Goal: Book appointment/travel/reservation

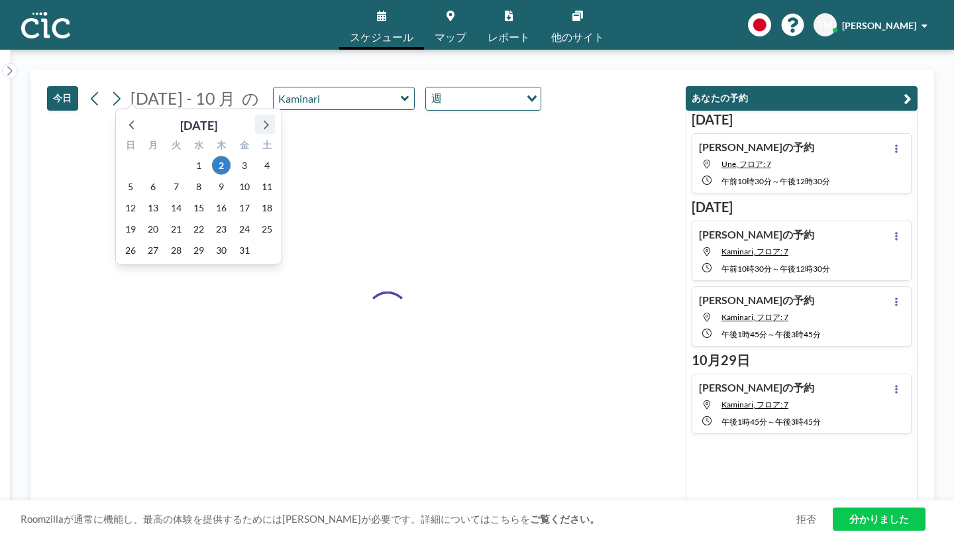
click at [260, 116] on icon at bounding box center [264, 124] width 17 height 17
click at [124, 116] on icon at bounding box center [132, 124] width 17 height 17
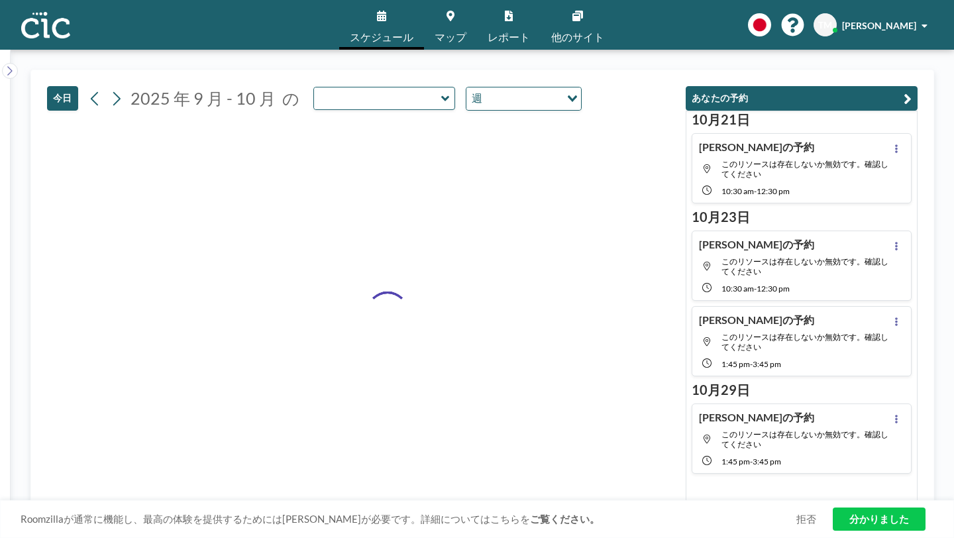
type input "Kaminari"
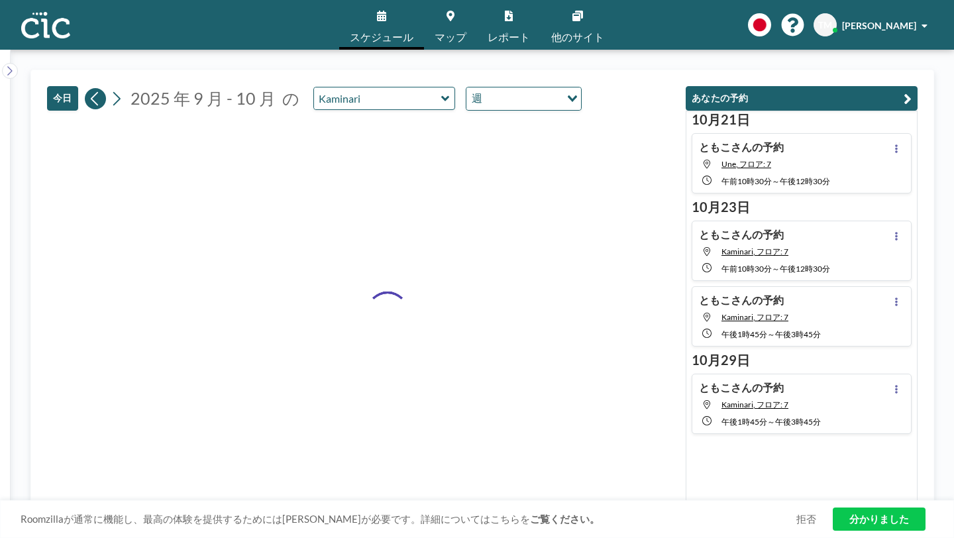
click at [89, 89] on icon at bounding box center [95, 99] width 13 height 20
